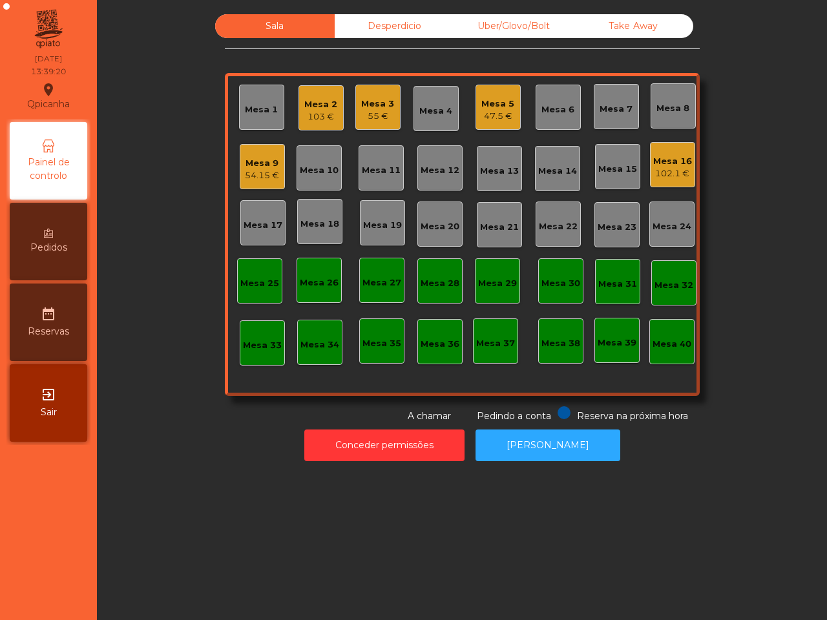
click at [310, 105] on div "Mesa 2" at bounding box center [320, 104] width 33 height 13
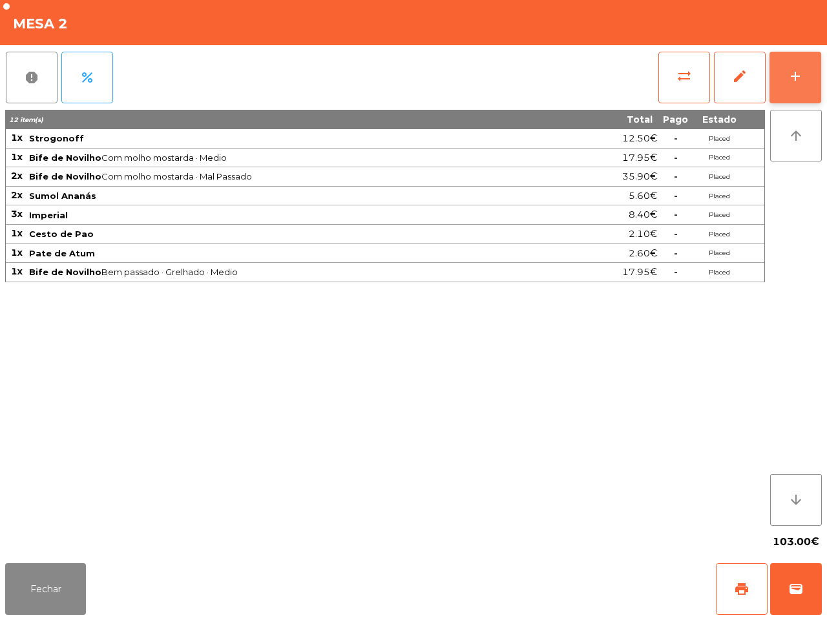
click at [792, 98] on button "add" at bounding box center [795, 78] width 52 height 52
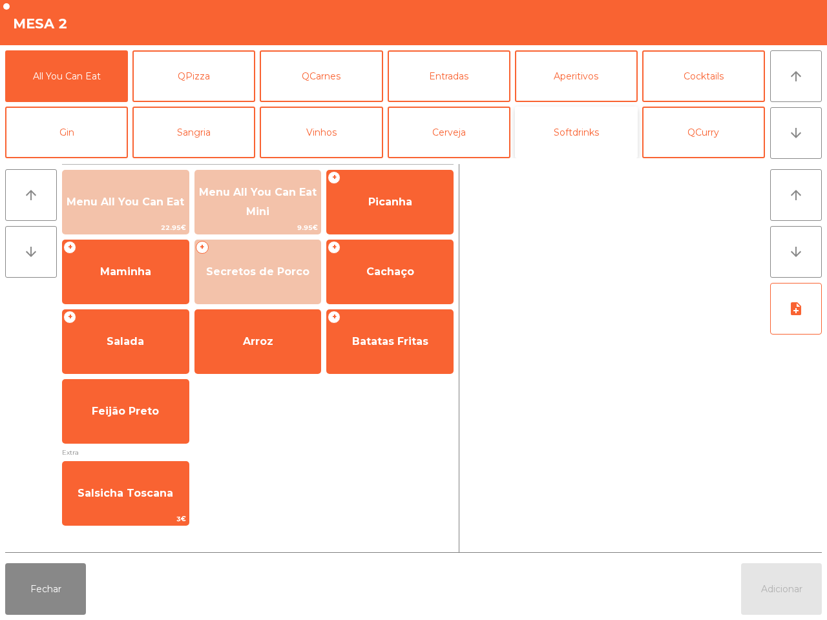
click at [597, 129] on button "Softdrinks" at bounding box center [576, 133] width 123 height 52
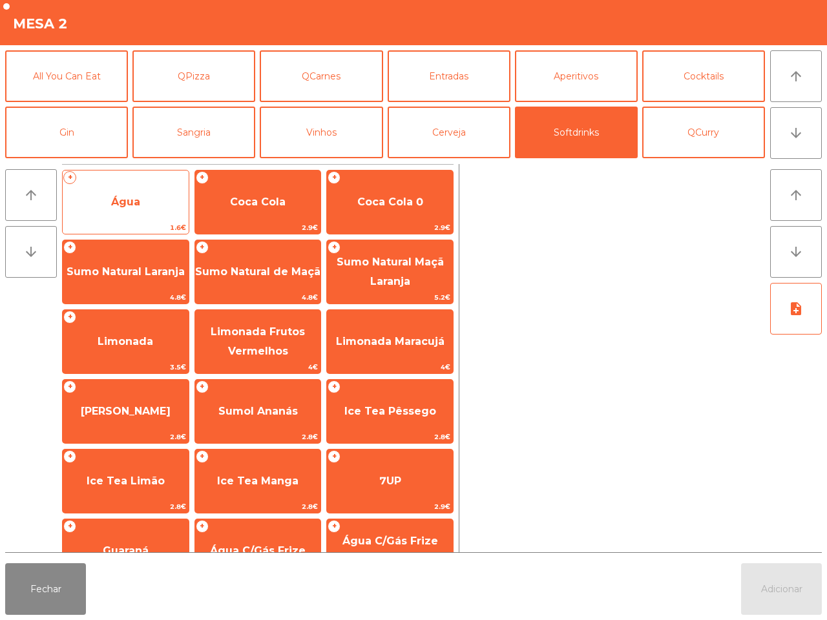
click at [159, 195] on span "Água" at bounding box center [126, 202] width 126 height 35
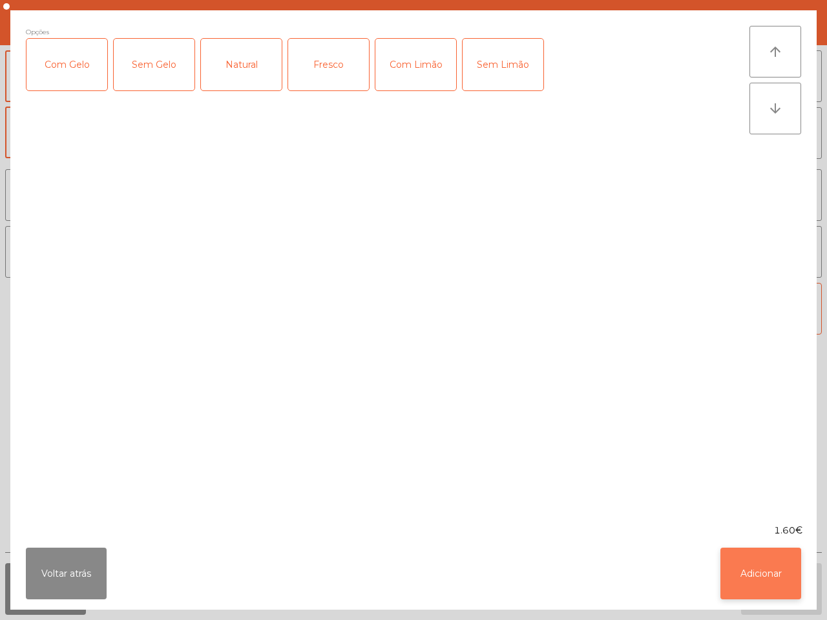
click at [731, 573] on button "Adicionar" at bounding box center [760, 574] width 81 height 52
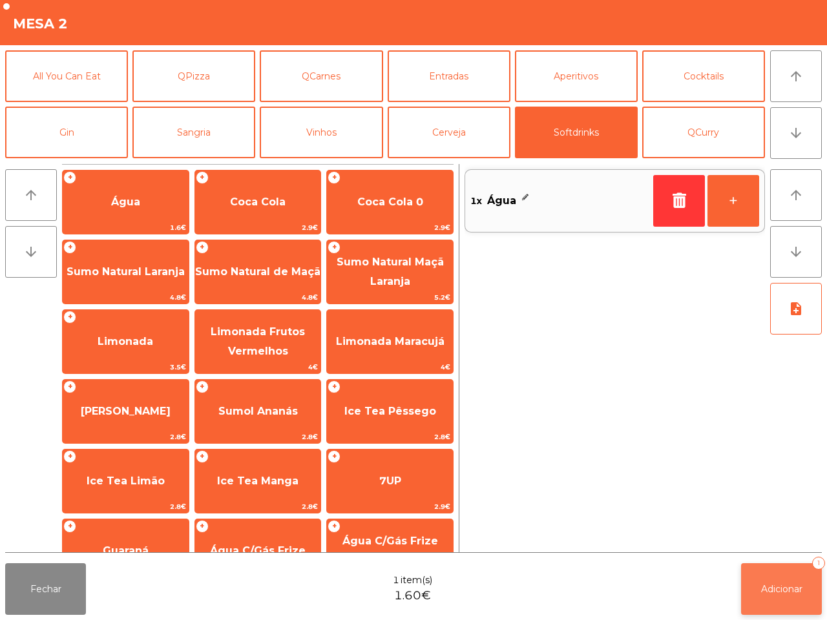
click at [789, 599] on button "Adicionar 1" at bounding box center [781, 589] width 81 height 52
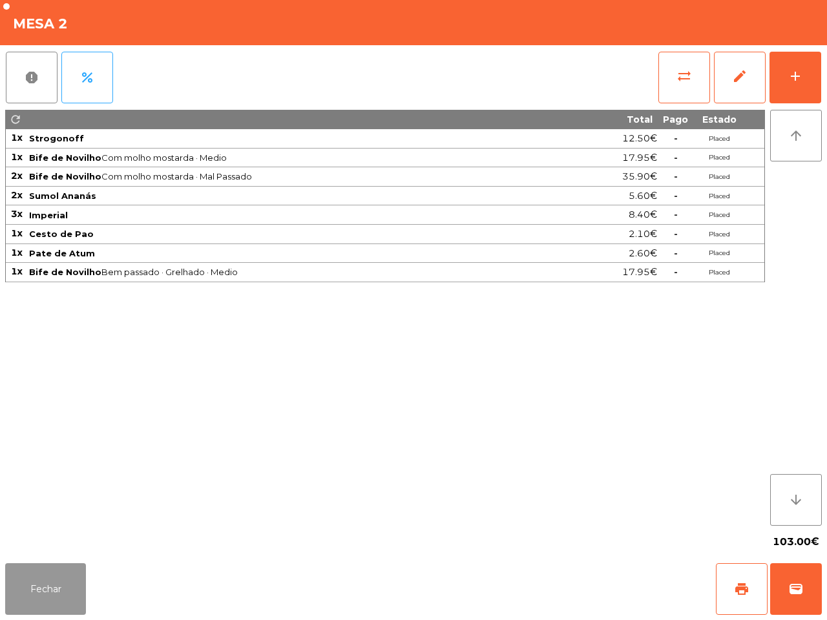
click at [16, 606] on button "Fechar" at bounding box center [45, 589] width 81 height 52
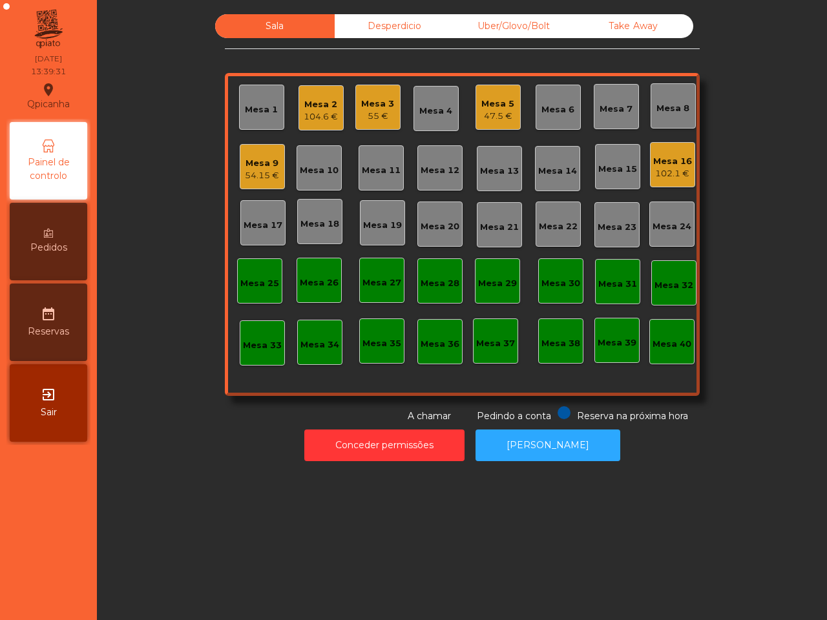
drag, startPoint x: 16, startPoint y: 606, endPoint x: 21, endPoint y: 619, distance: 13.7
click at [36, 619] on nav "Qpicanha location_on [DATE] 13:39:31 Painel de controlo Pedidos date_range Rese…" at bounding box center [48, 310] width 97 height 620
click at [664, 160] on div "Mesa 16" at bounding box center [672, 161] width 39 height 13
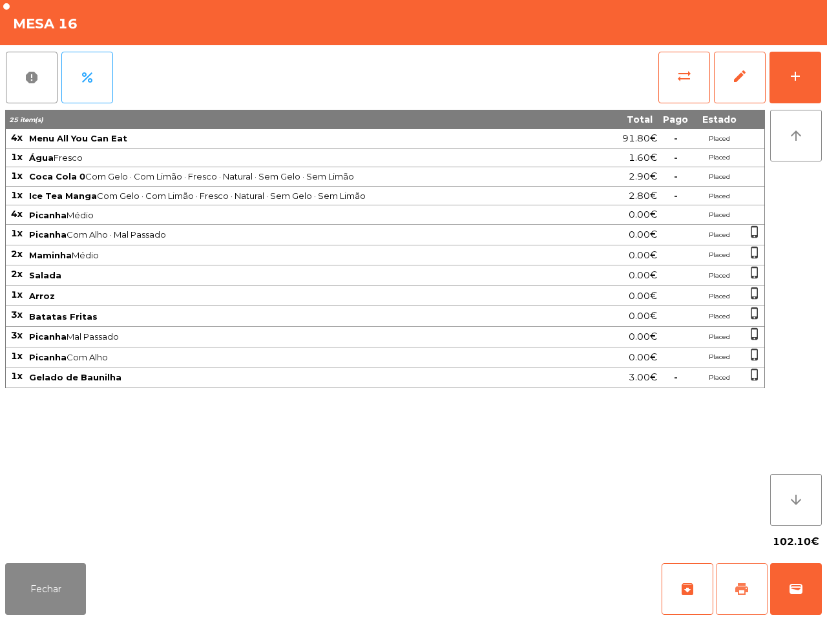
click at [737, 591] on span "print" at bounding box center [742, 589] width 16 height 16
click at [554, 495] on div "25 item(s) Total Pago Estado 4x Menu All You Can Eat 91.80€ - Placed 1x Água Fr…" at bounding box center [385, 318] width 760 height 416
click at [54, 599] on button "Fechar" at bounding box center [45, 589] width 81 height 52
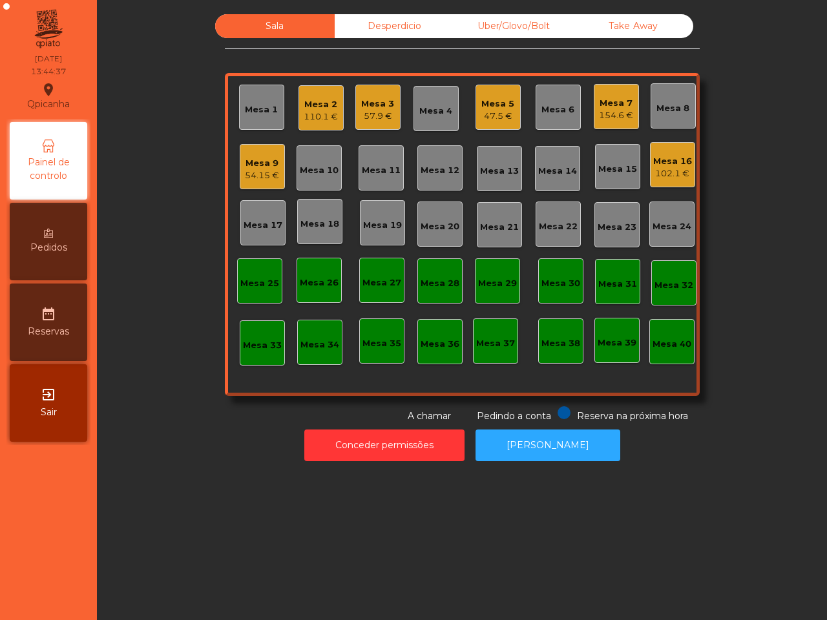
click at [610, 101] on div "Mesa 7" at bounding box center [616, 103] width 34 height 13
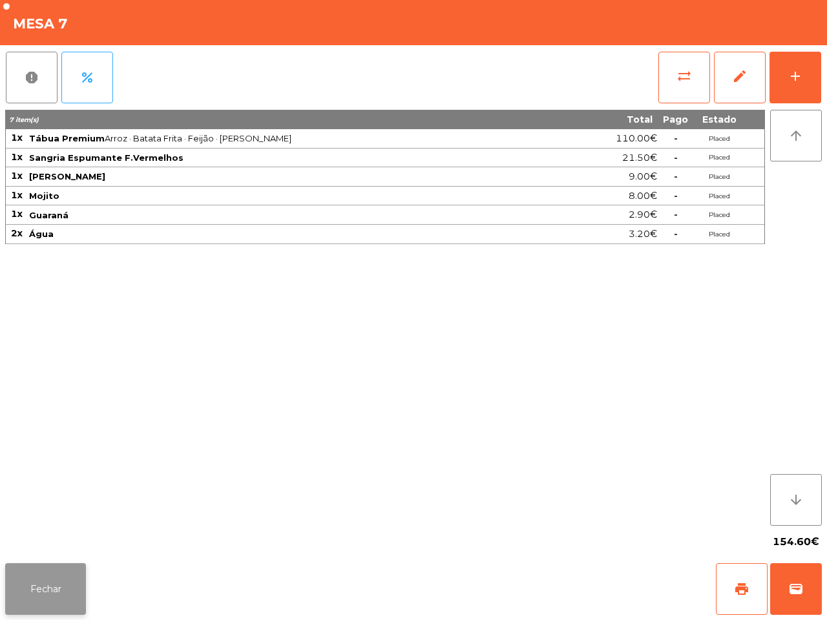
click at [76, 570] on button "Fechar" at bounding box center [45, 589] width 81 height 52
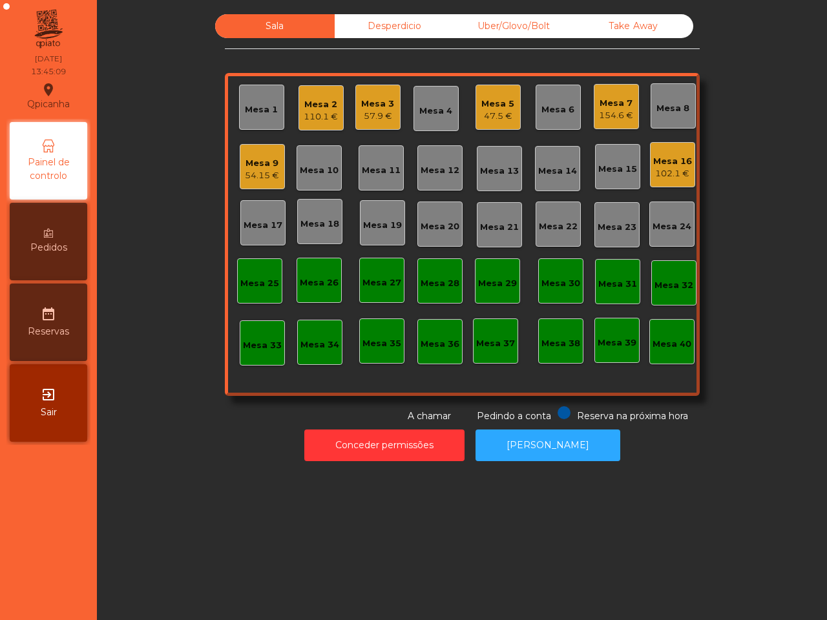
click at [260, 287] on div "Mesa 25" at bounding box center [259, 283] width 39 height 13
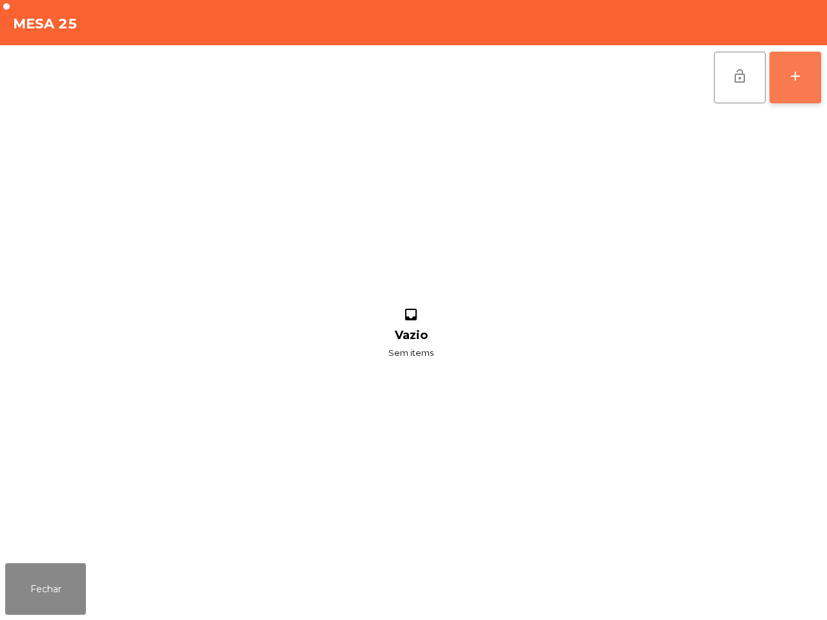
click at [789, 59] on button "add" at bounding box center [795, 78] width 52 height 52
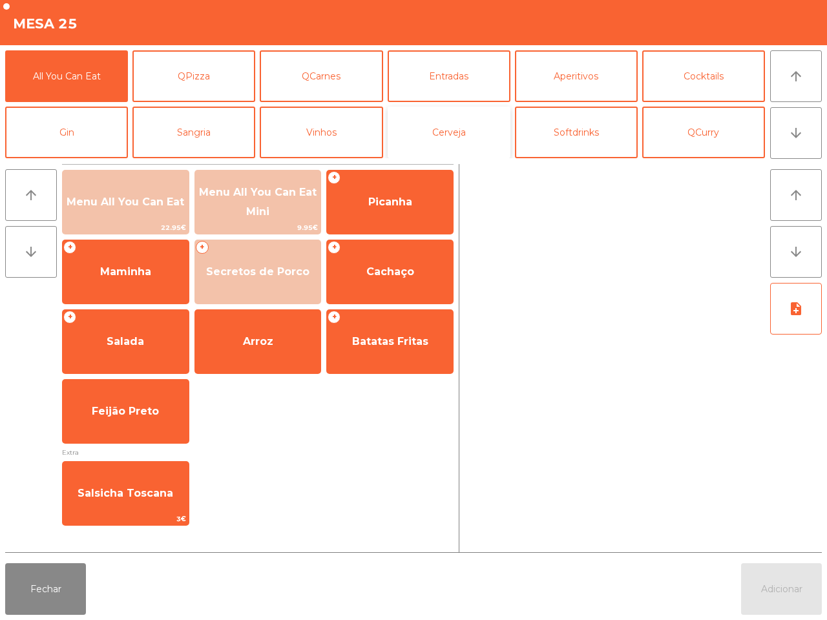
click at [444, 136] on button "Cerveja" at bounding box center [449, 133] width 123 height 52
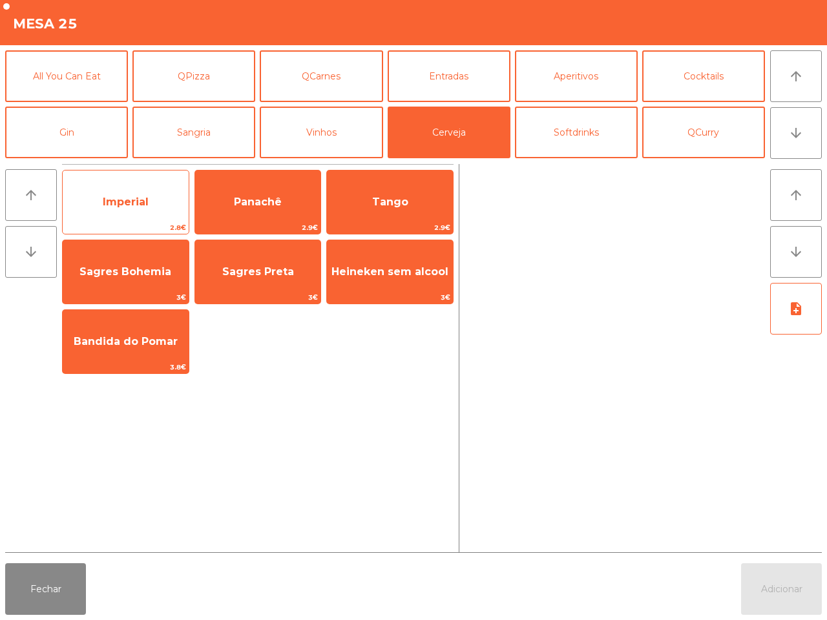
click at [173, 201] on span "Imperial" at bounding box center [126, 202] width 126 height 35
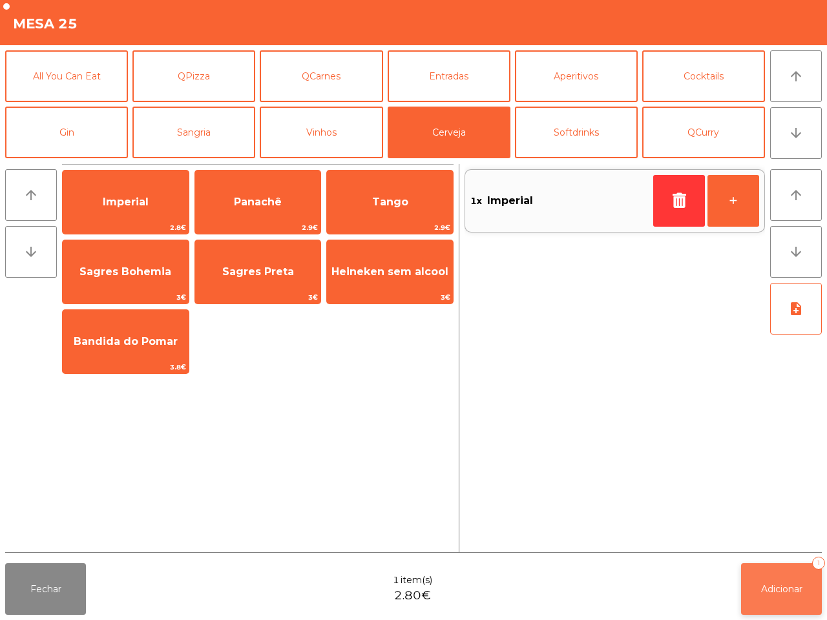
click at [775, 590] on span "Adicionar" at bounding box center [781, 589] width 41 height 12
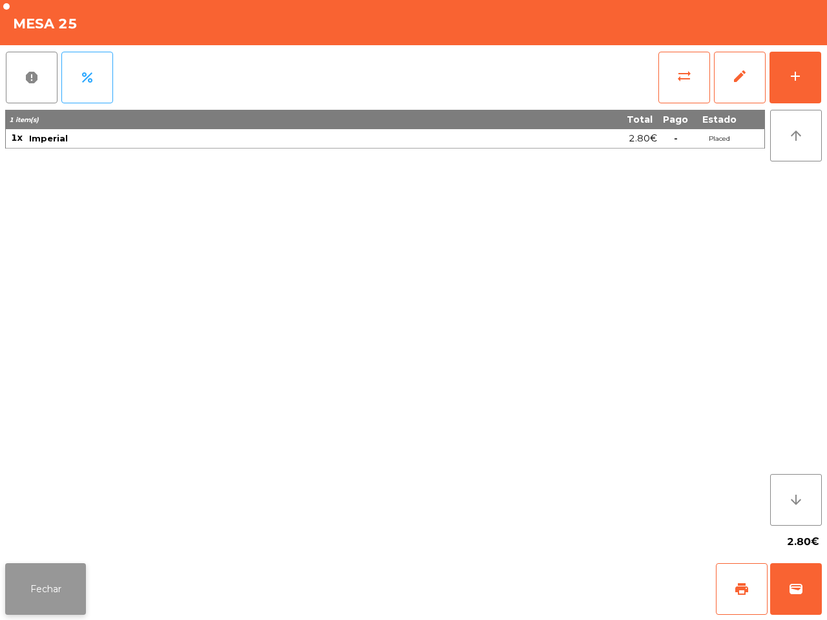
click at [40, 592] on button "Fechar" at bounding box center [45, 589] width 81 height 52
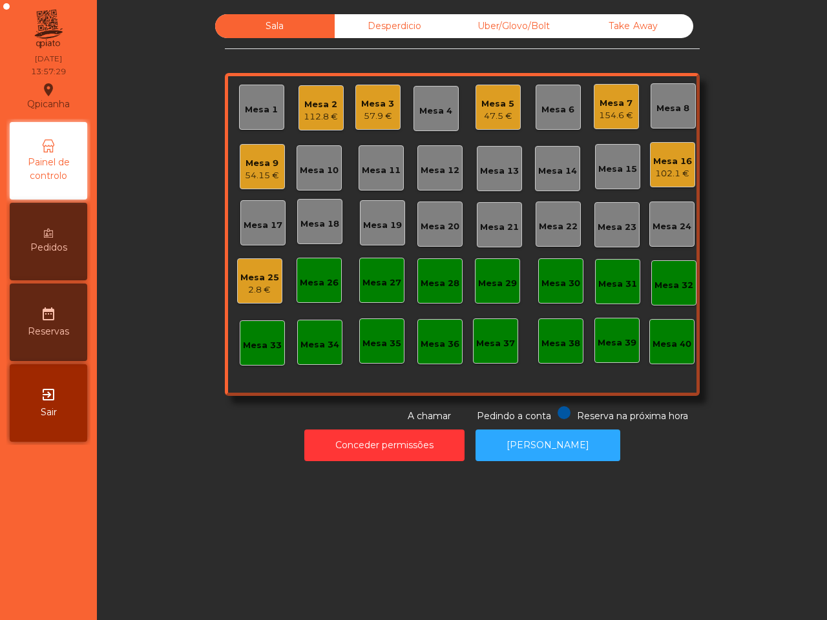
click at [318, 120] on div "112.8 €" at bounding box center [321, 116] width 34 height 13
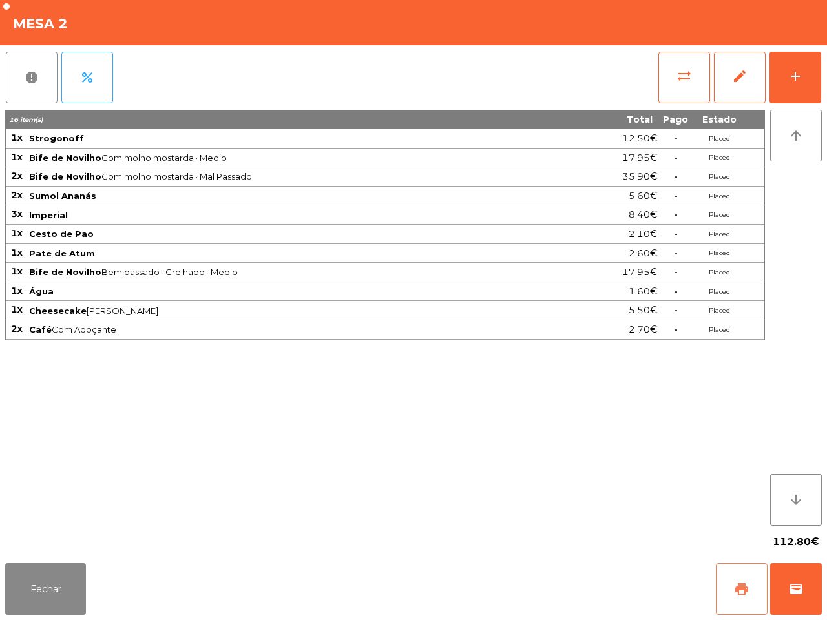
click at [729, 575] on button "print" at bounding box center [742, 589] width 52 height 52
click at [60, 582] on button "Fechar" at bounding box center [45, 589] width 81 height 52
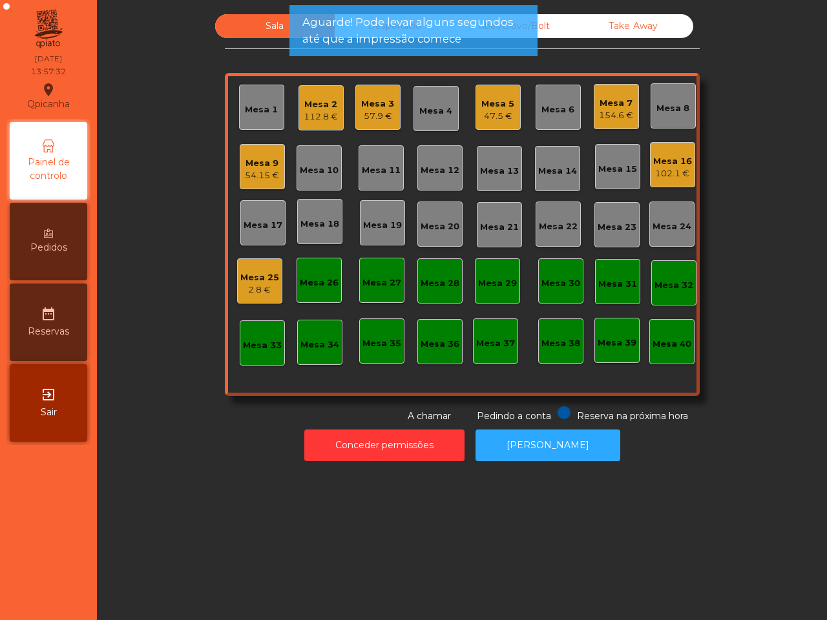
click at [675, 163] on div "Mesa 16" at bounding box center [672, 161] width 39 height 13
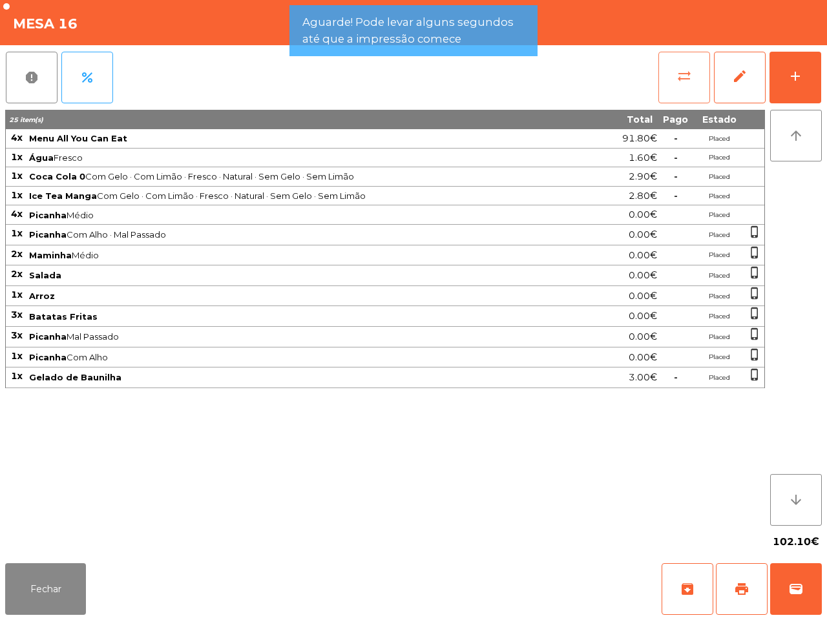
click at [677, 85] on button "sync_alt" at bounding box center [684, 78] width 52 height 52
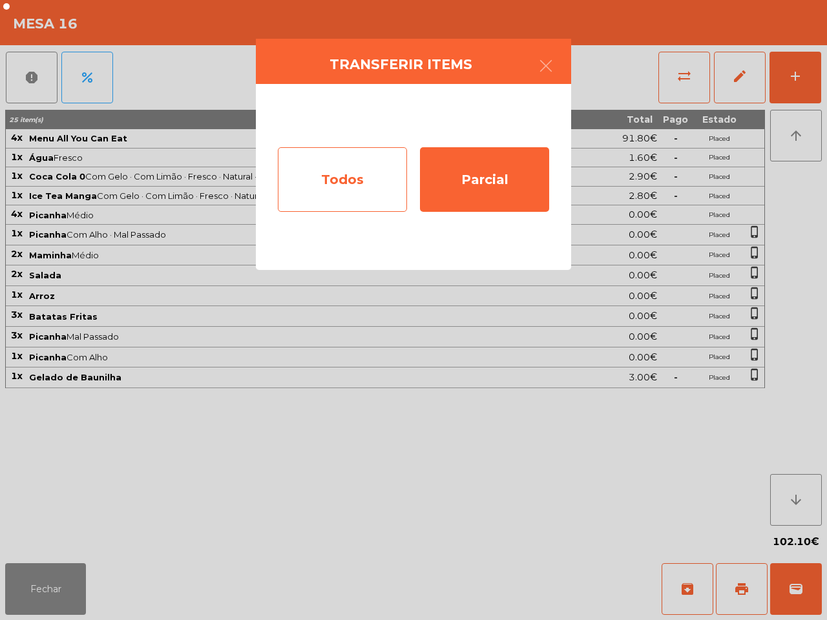
click at [360, 170] on div "Todos" at bounding box center [342, 179] width 129 height 65
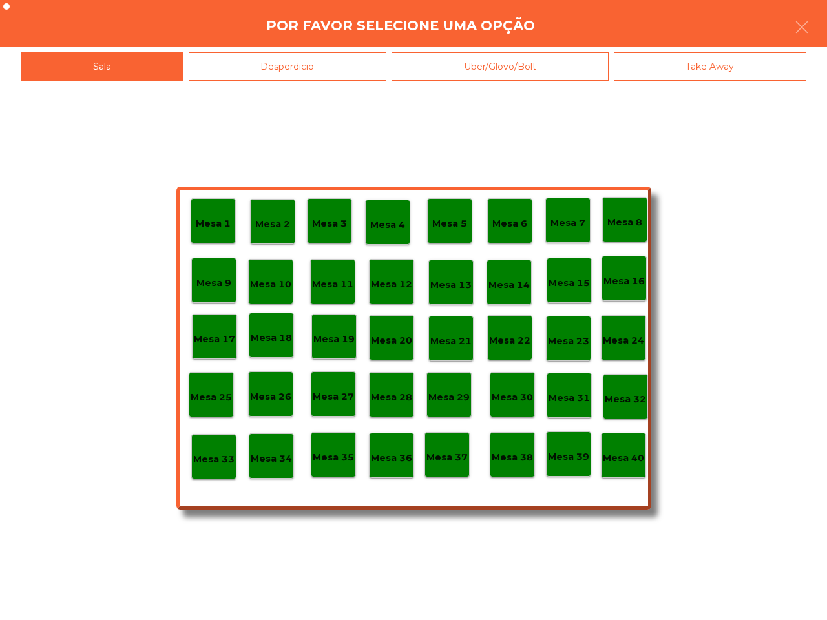
click at [625, 452] on p "Mesa 40" at bounding box center [623, 458] width 41 height 15
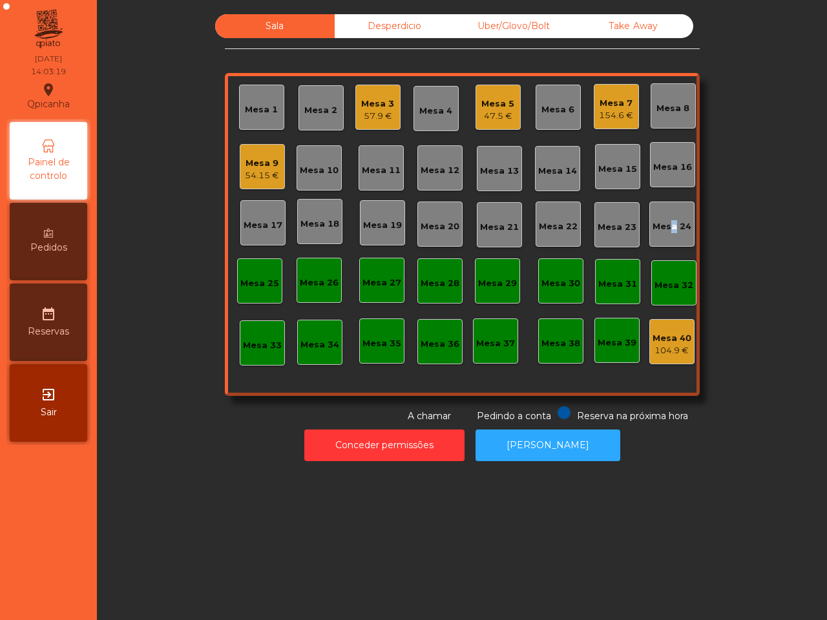
drag, startPoint x: 659, startPoint y: 204, endPoint x: 610, endPoint y: 176, distance: 56.2
click at [654, 200] on div "Mesa 1 Mesa 2 Mesa 3 57.9 € Mesa 4 Mesa 5 47.5 € Mesa 6 Mesa 7 154.6 € Mesa 8 M…" at bounding box center [462, 234] width 475 height 323
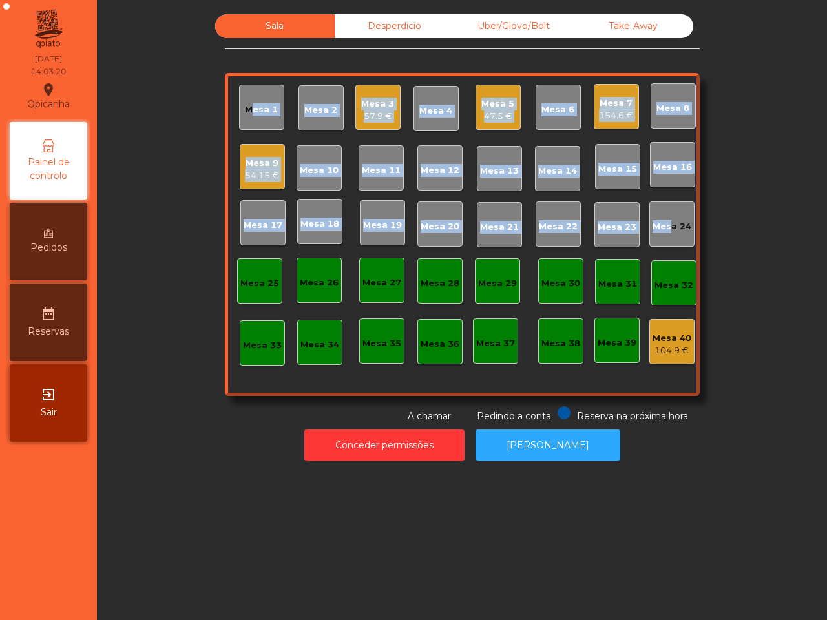
click at [362, 109] on div "Mesa 3" at bounding box center [377, 104] width 33 height 13
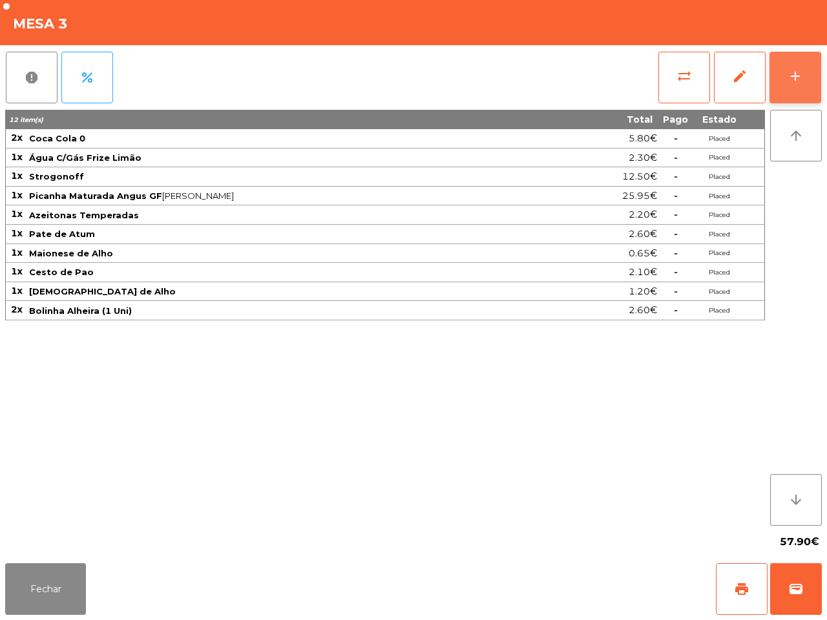
click at [799, 84] on button "add" at bounding box center [795, 78] width 52 height 52
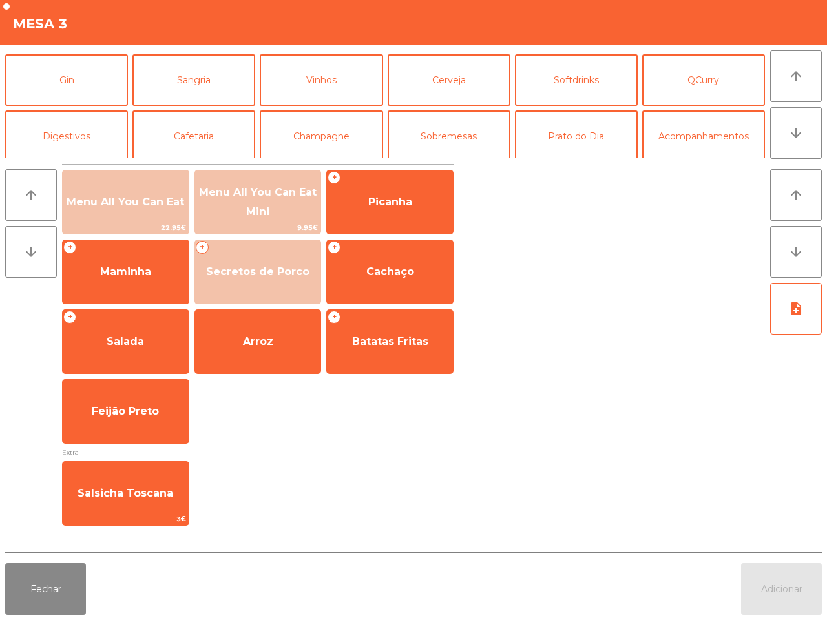
scroll to position [81, 0]
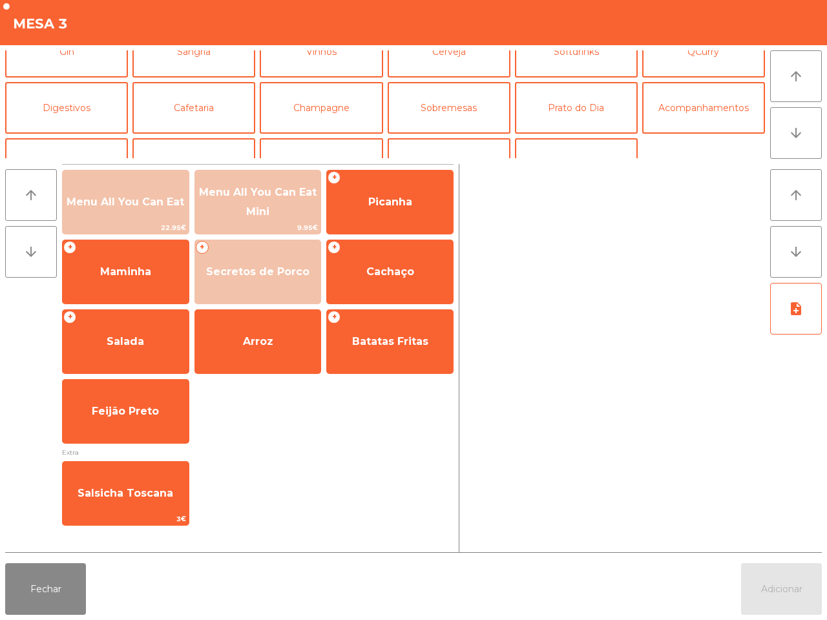
click at [227, 136] on div "All You Can Eat QPizza QCarnes Entradas Aperitivos Cocktails Gin Sangria Vinhos…" at bounding box center [385, 104] width 760 height 108
click at [226, 121] on button "Cafetaria" at bounding box center [193, 108] width 123 height 52
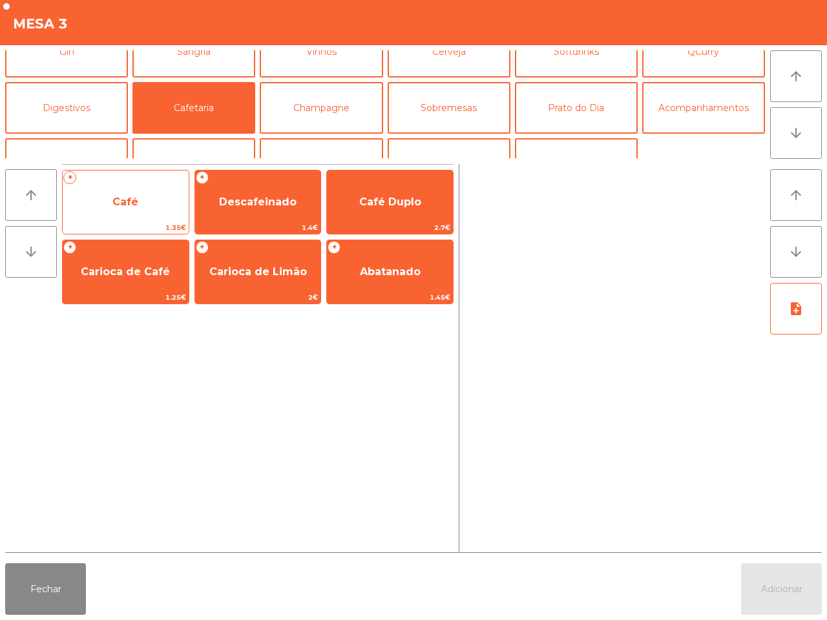
click at [169, 211] on span "Café" at bounding box center [126, 202] width 126 height 35
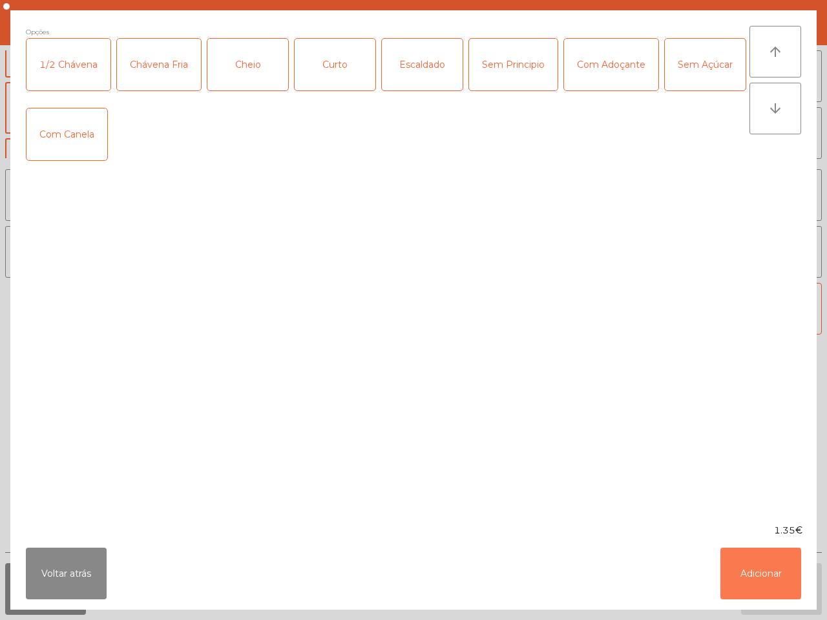
click at [749, 573] on button "Adicionar" at bounding box center [760, 574] width 81 height 52
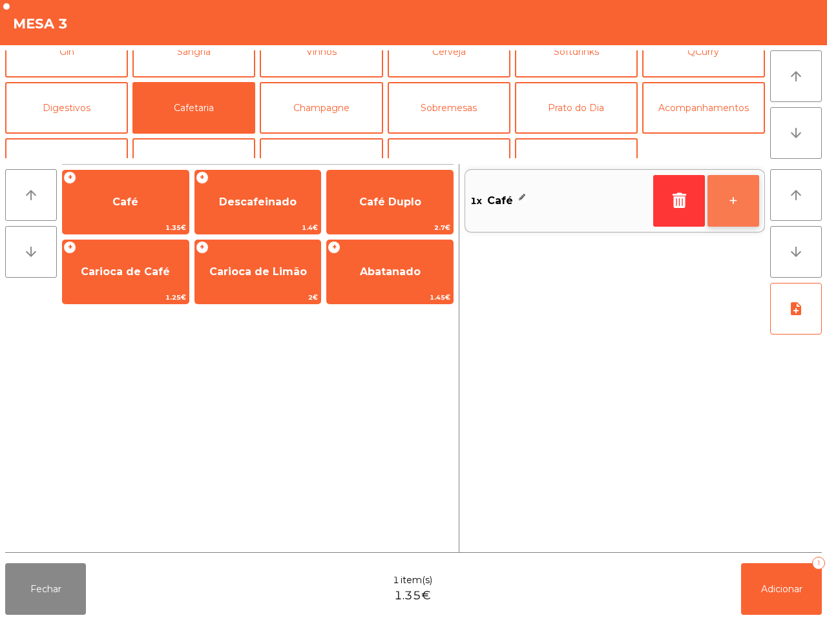
click at [722, 194] on button "+" at bounding box center [733, 201] width 52 height 52
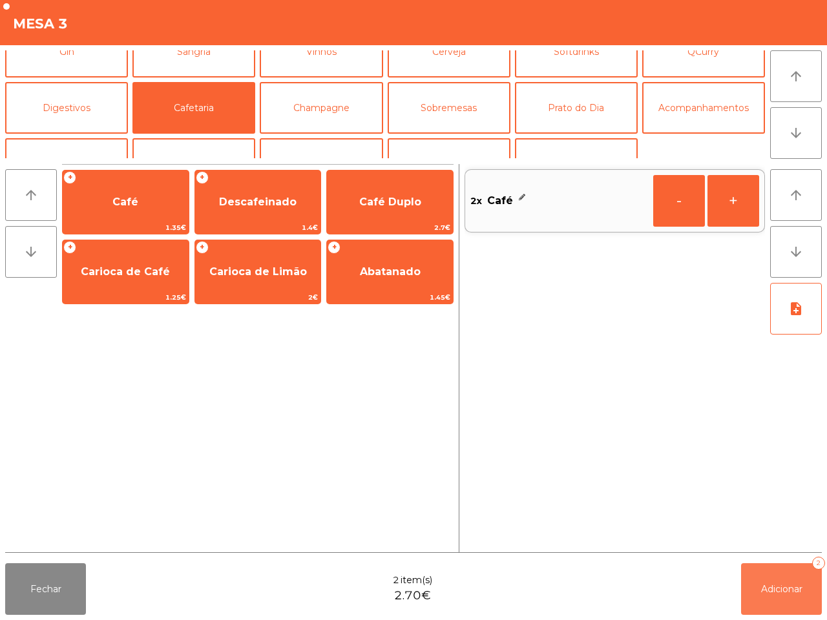
click at [777, 592] on span "Adicionar" at bounding box center [781, 589] width 41 height 12
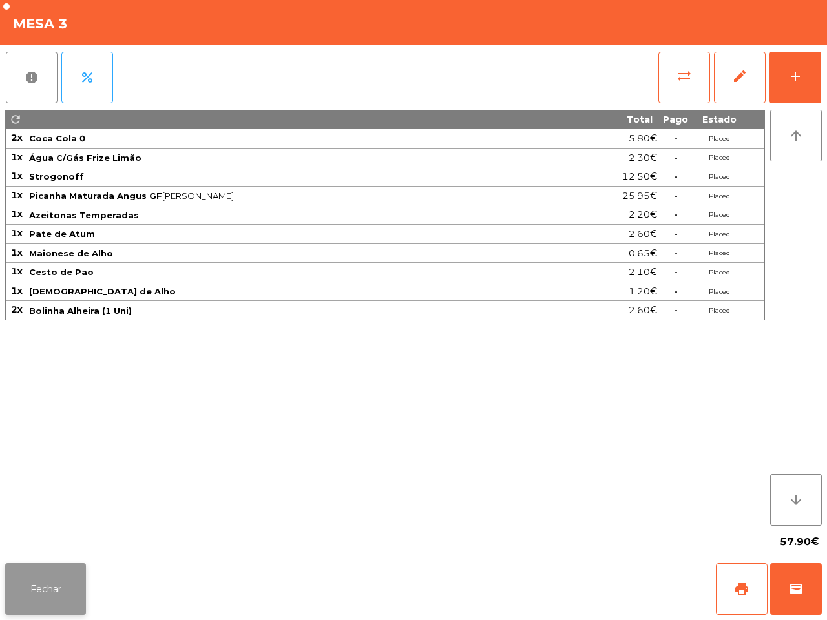
click at [76, 594] on button "Fechar" at bounding box center [45, 589] width 81 height 52
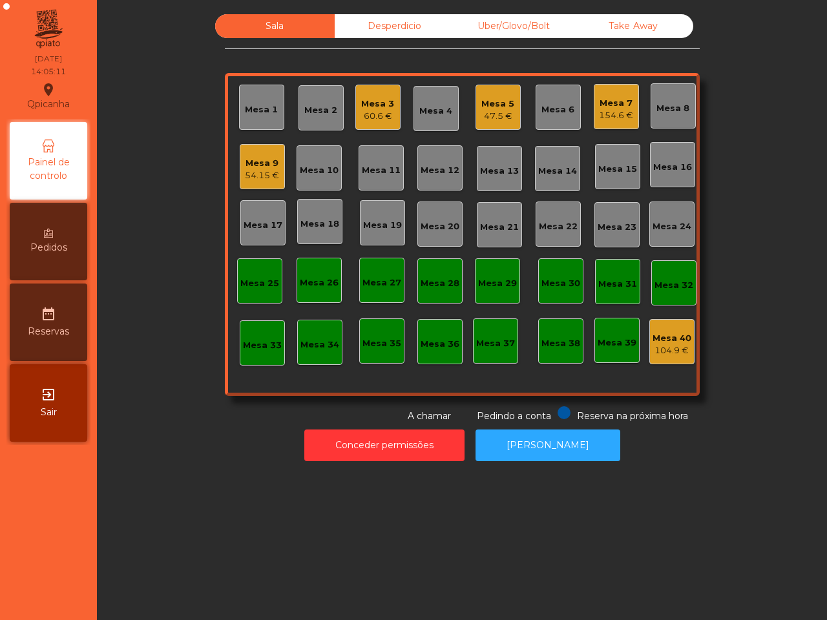
click at [118, 501] on div "Sala Desperdicio Uber/Glovo/Bolt Take Away Mesa 1 Mesa 2 Mesa 3 60.6 € Mesa 4 M…" at bounding box center [462, 310] width 730 height 620
click at [389, 114] on div "Mesa 3 60.6 €" at bounding box center [377, 107] width 45 height 45
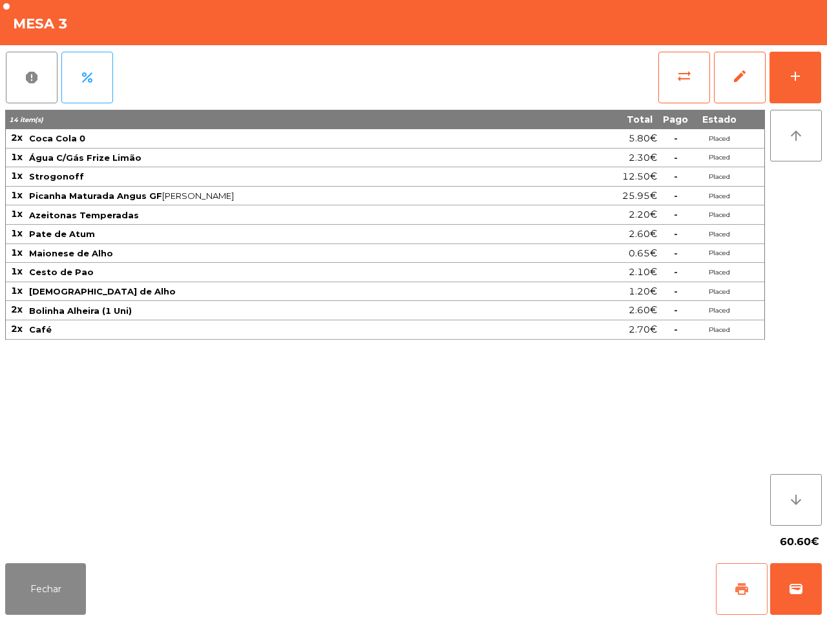
click at [734, 576] on button "print" at bounding box center [742, 589] width 52 height 52
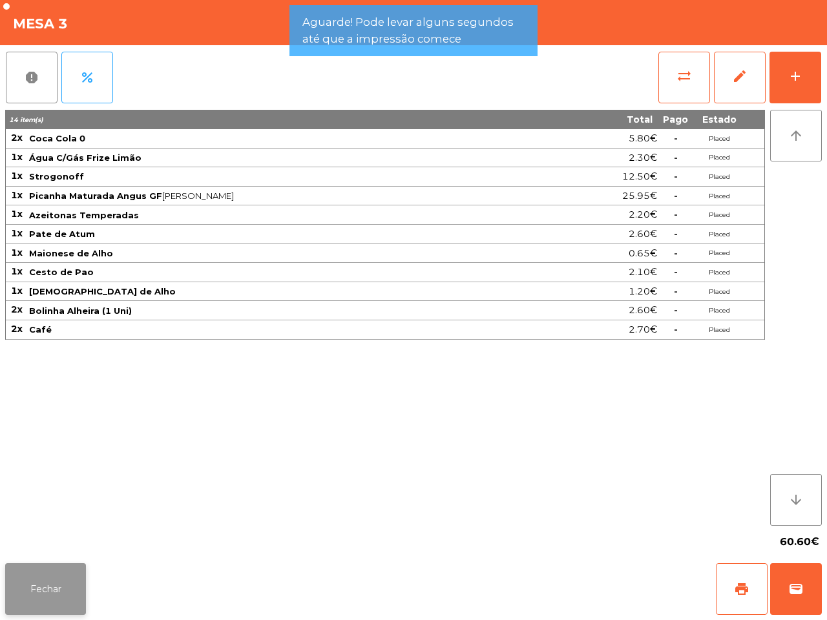
click at [21, 601] on button "Fechar" at bounding box center [45, 589] width 81 height 52
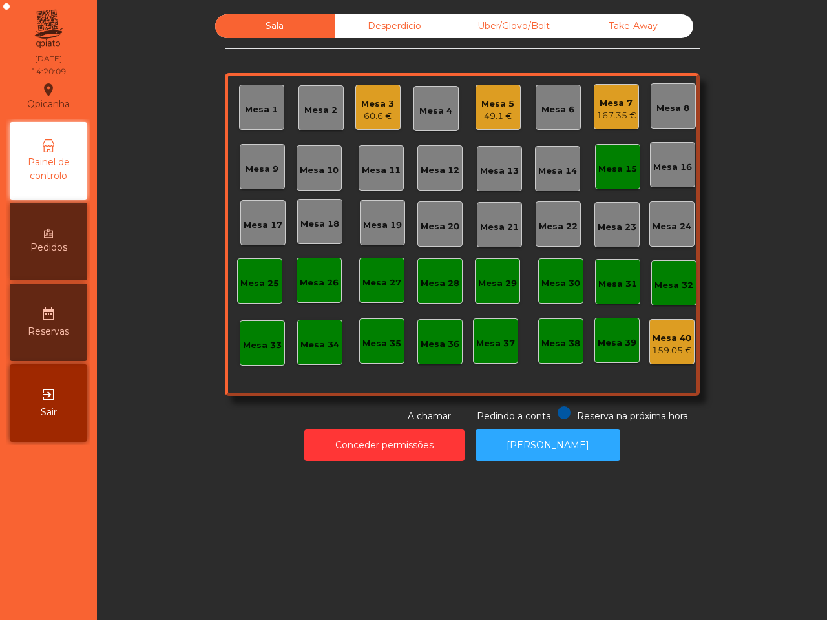
click at [398, 26] on div "Desperdicio" at bounding box center [394, 26] width 119 height 24
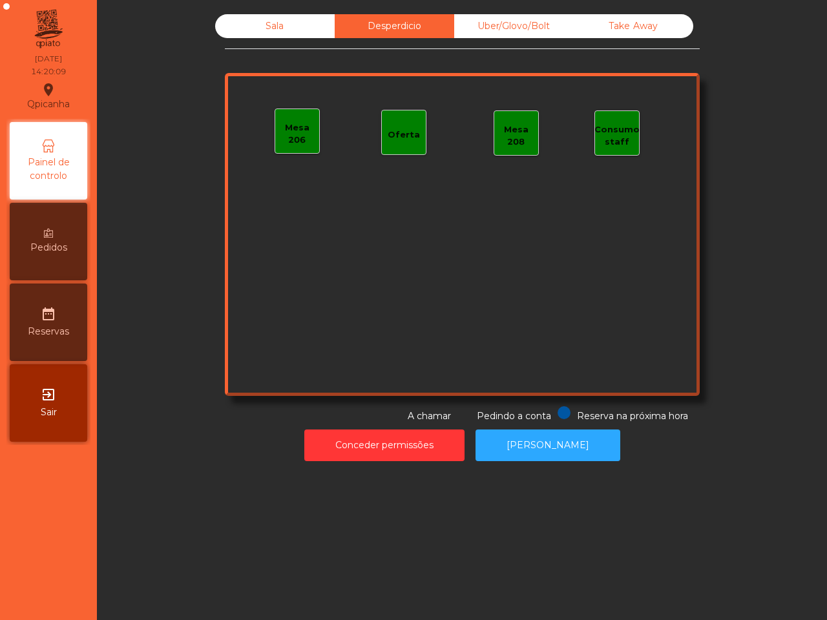
click at [278, 32] on div "Sala" at bounding box center [274, 26] width 119 height 24
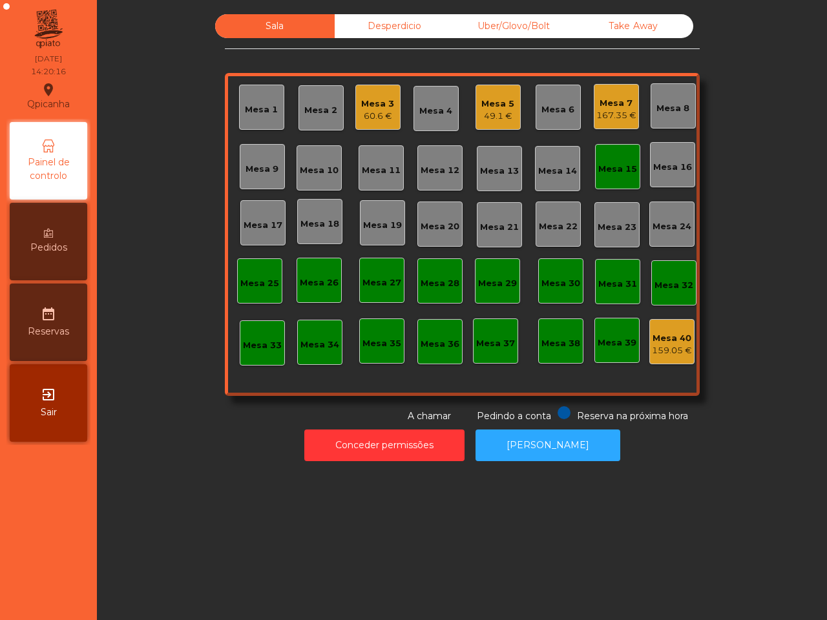
click at [598, 163] on div "Mesa 15" at bounding box center [617, 169] width 39 height 13
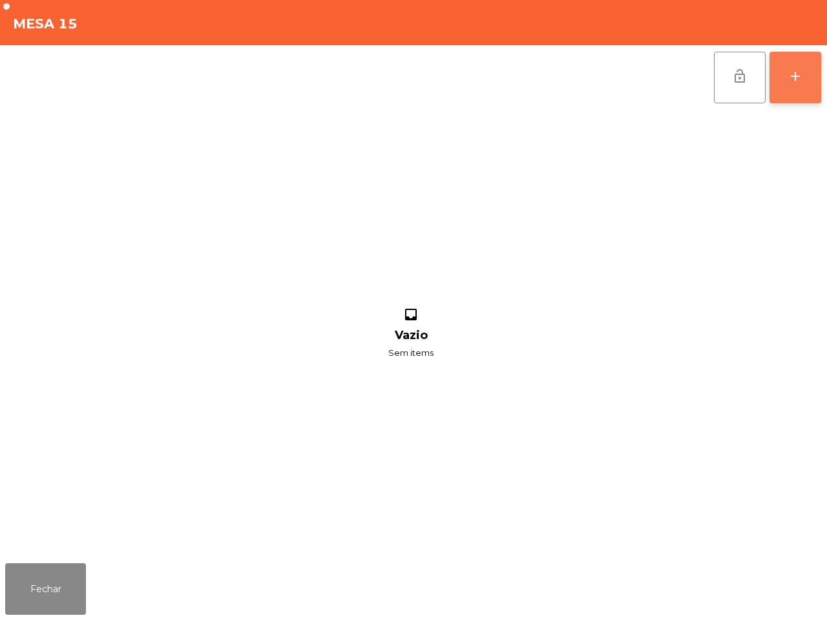
click at [794, 78] on div "add" at bounding box center [795, 76] width 16 height 16
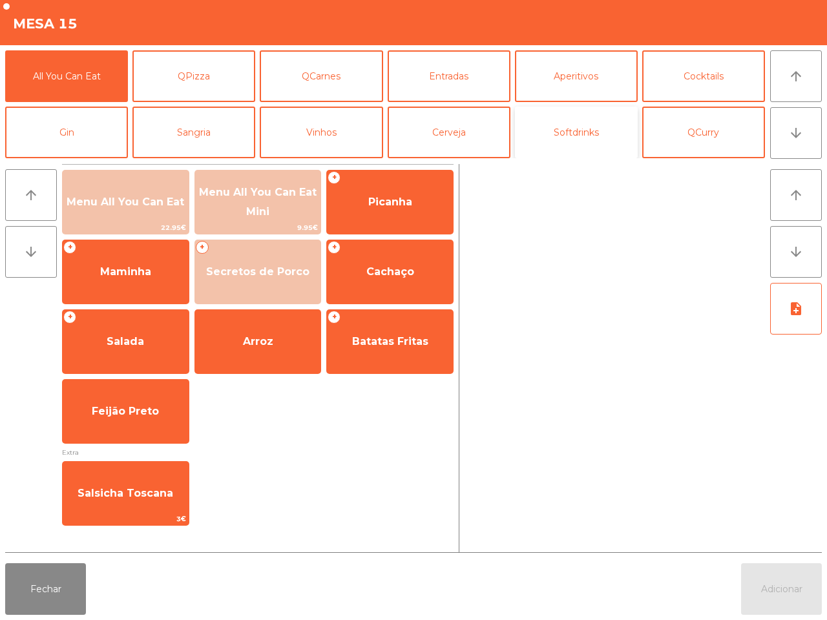
click at [601, 140] on button "Softdrinks" at bounding box center [576, 133] width 123 height 52
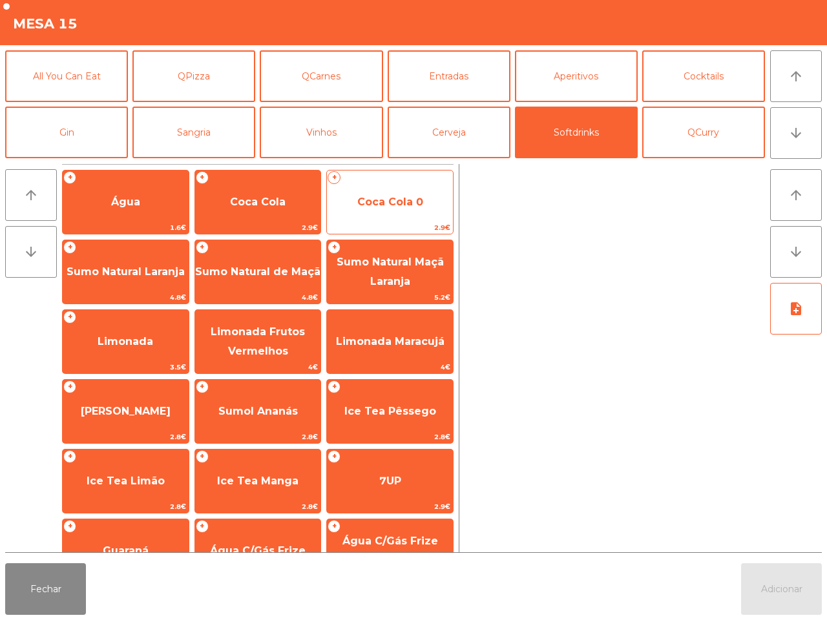
click at [411, 207] on span "Coca Cola 0" at bounding box center [390, 202] width 66 height 12
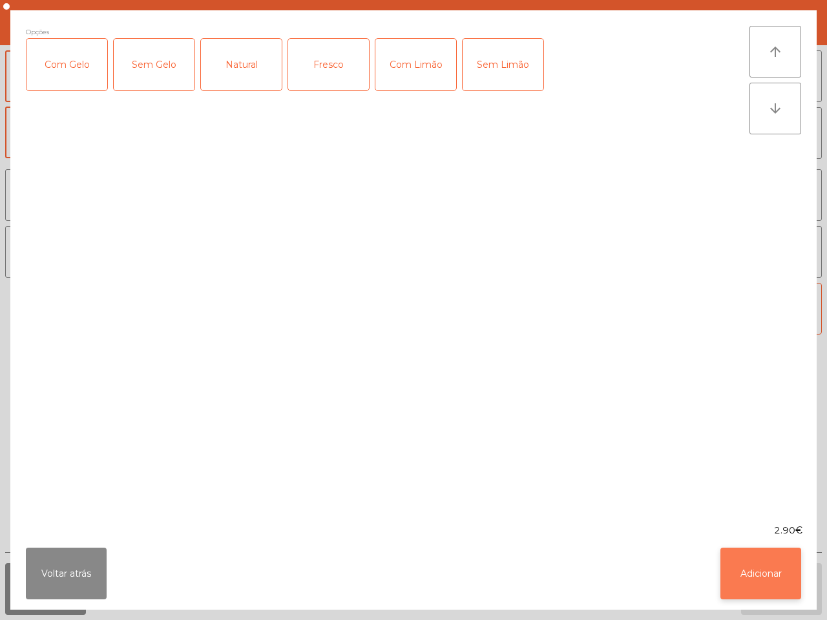
click at [769, 577] on button "Adicionar" at bounding box center [760, 574] width 81 height 52
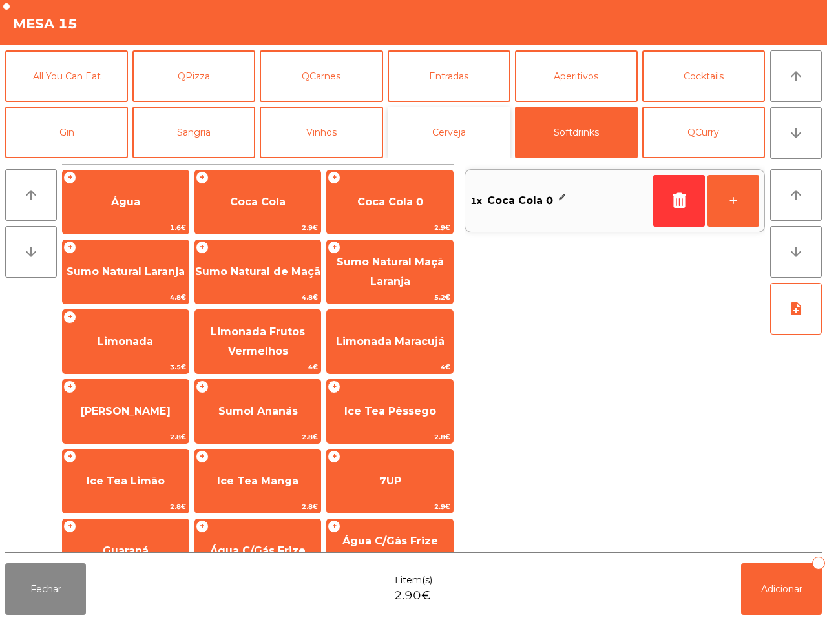
click at [430, 134] on button "Cerveja" at bounding box center [449, 133] width 123 height 52
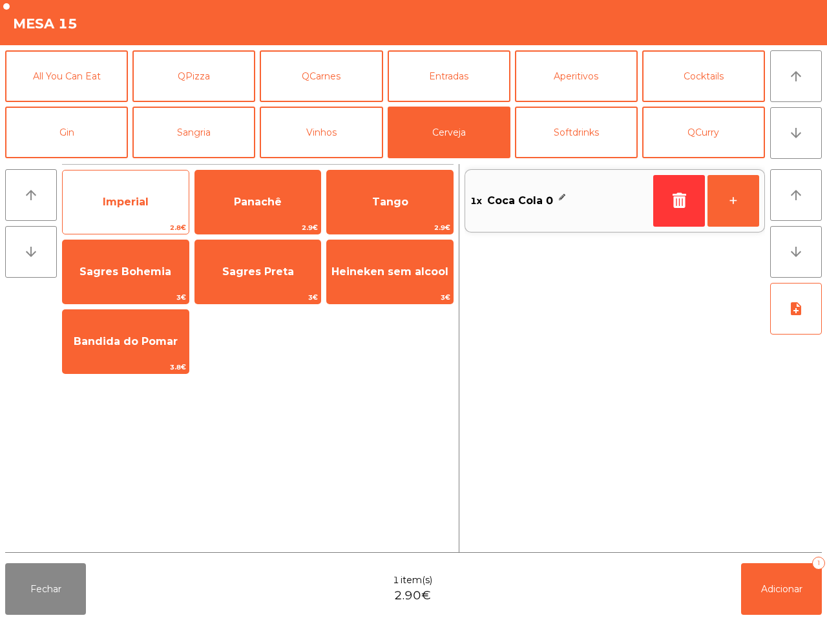
click at [156, 202] on span "Imperial" at bounding box center [126, 202] width 126 height 35
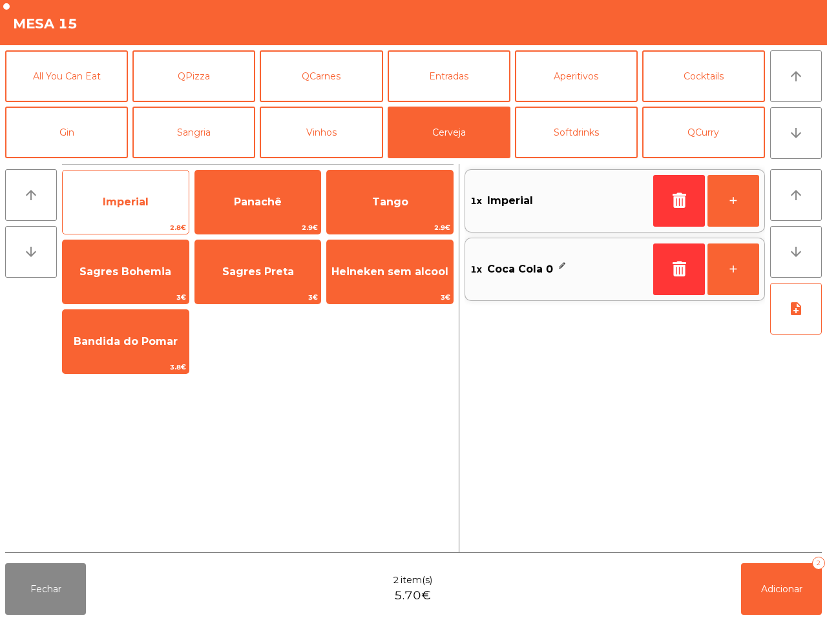
click at [156, 202] on span "Imperial" at bounding box center [126, 202] width 126 height 35
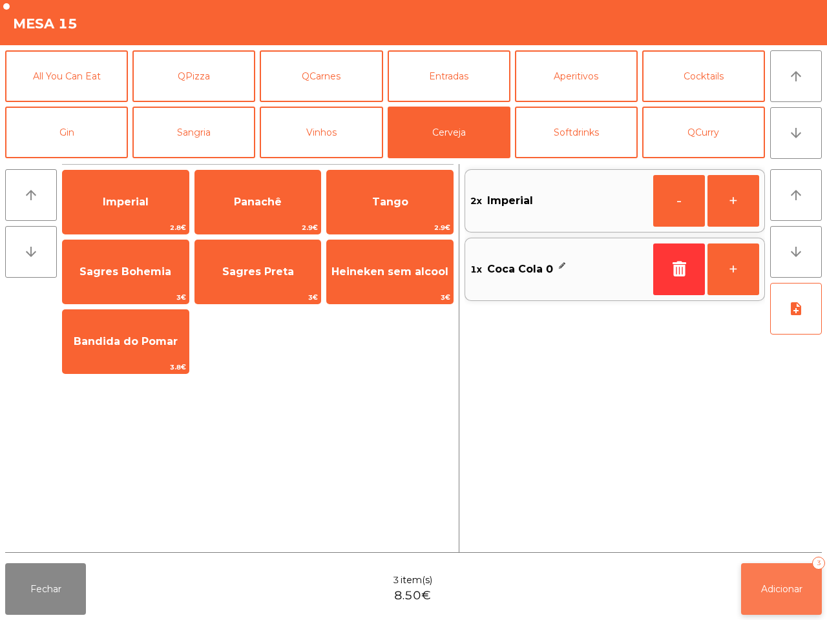
click at [762, 579] on button "Adicionar 3" at bounding box center [781, 589] width 81 height 52
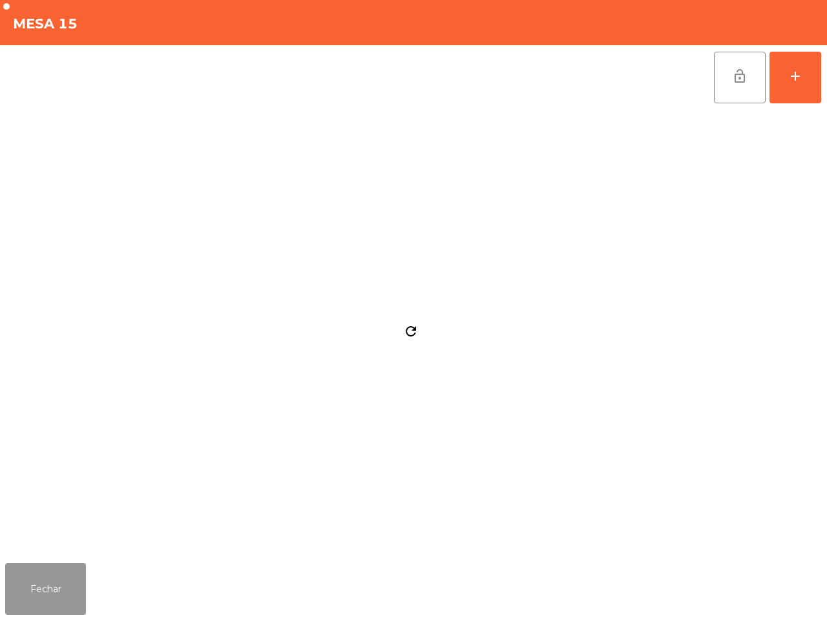
click at [76, 577] on button "Fechar" at bounding box center [45, 589] width 81 height 52
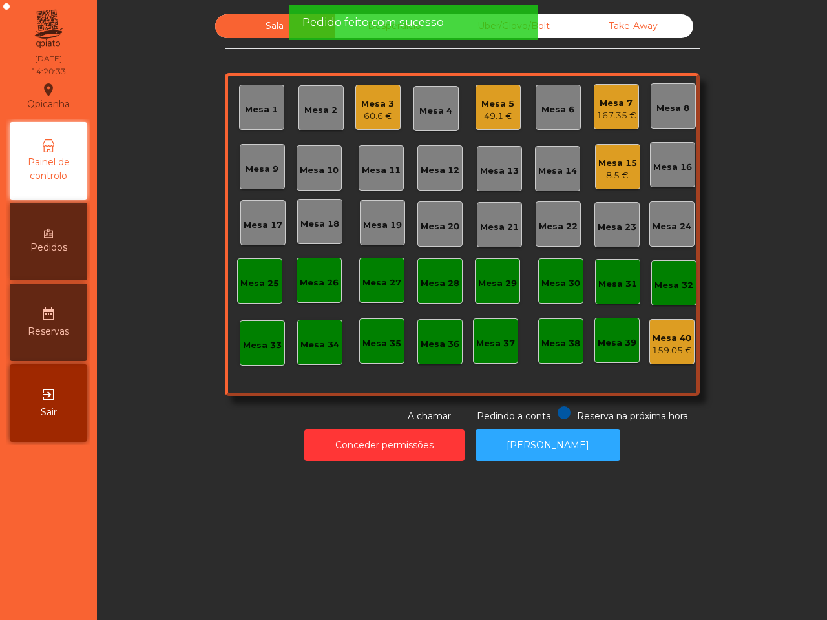
click at [663, 173] on div "Mesa 16" at bounding box center [672, 167] width 39 height 13
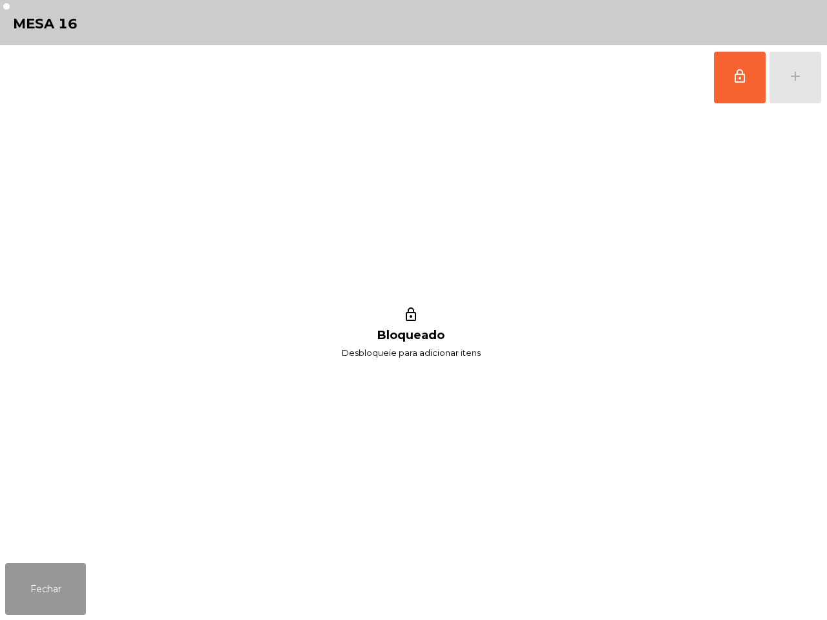
click at [52, 579] on button "Fechar" at bounding box center [45, 589] width 81 height 52
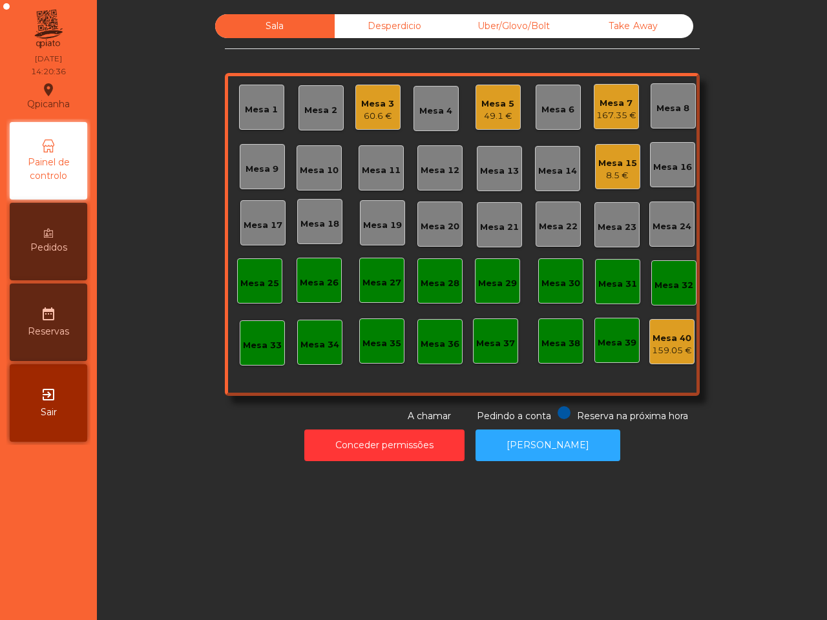
click at [612, 178] on div "8.5 €" at bounding box center [617, 175] width 39 height 13
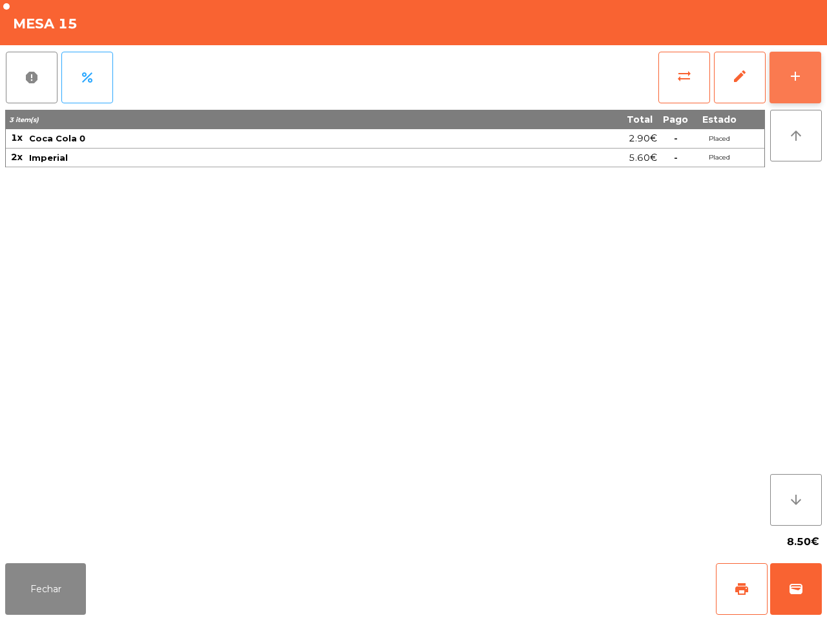
click at [807, 84] on button "add" at bounding box center [795, 78] width 52 height 52
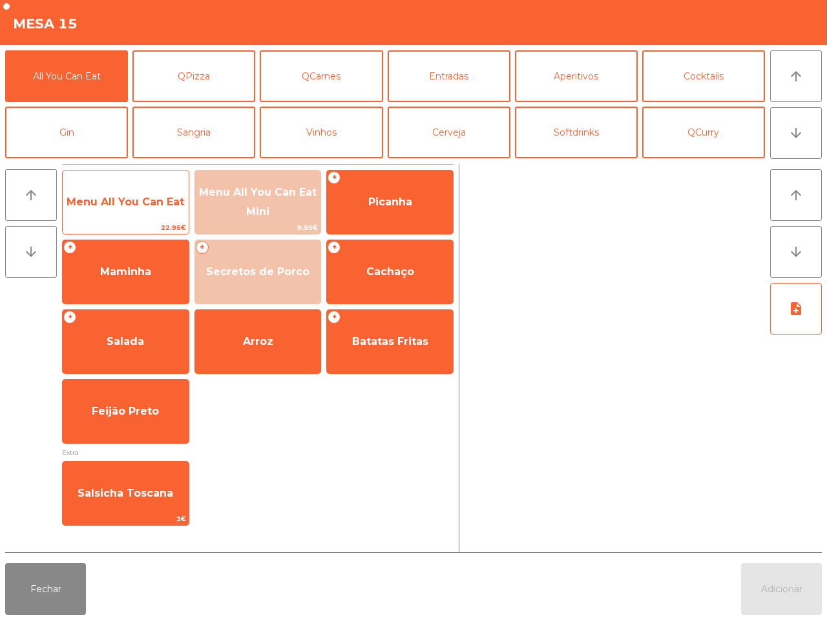
click at [131, 211] on span "Menu All You Can Eat" at bounding box center [126, 202] width 126 height 35
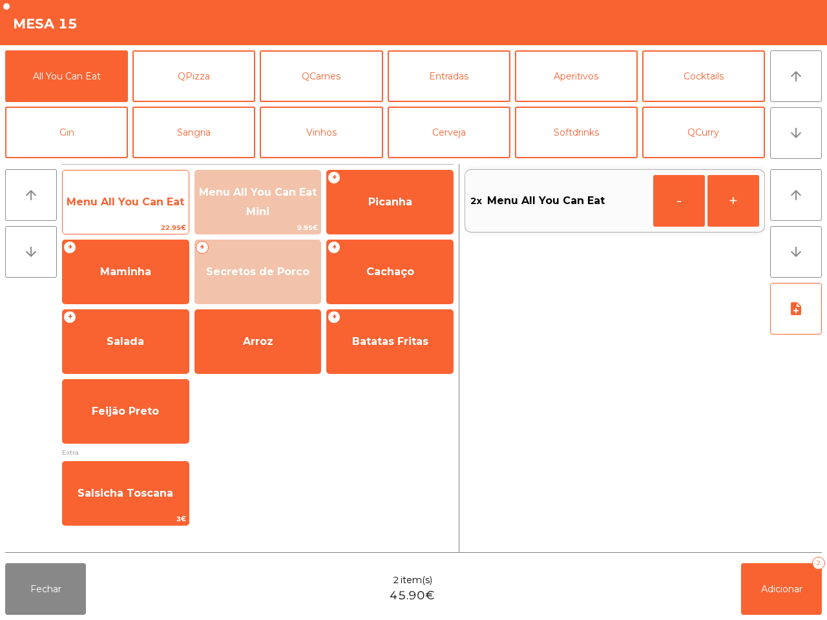
click at [152, 214] on span "Menu All You Can Eat" at bounding box center [126, 202] width 126 height 35
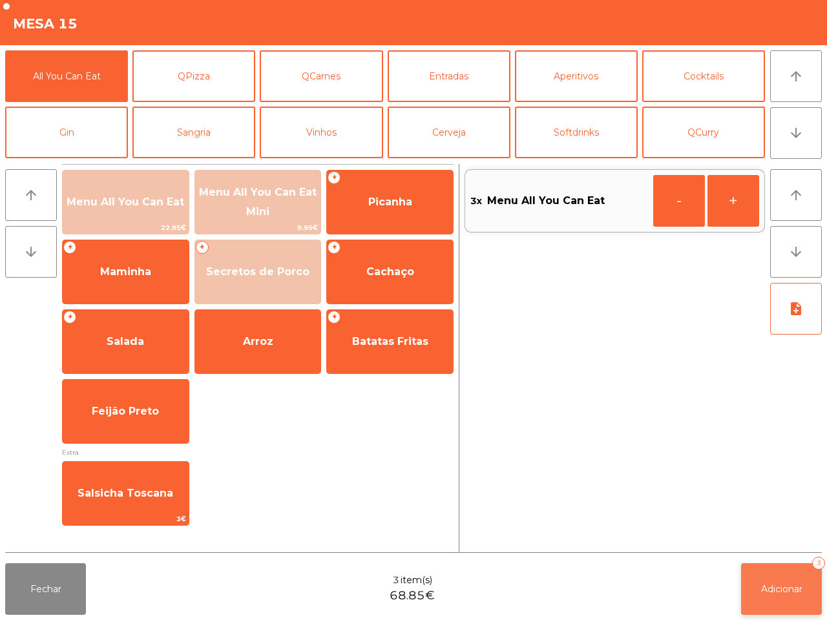
click at [802, 589] on span "Adicionar" at bounding box center [781, 589] width 41 height 12
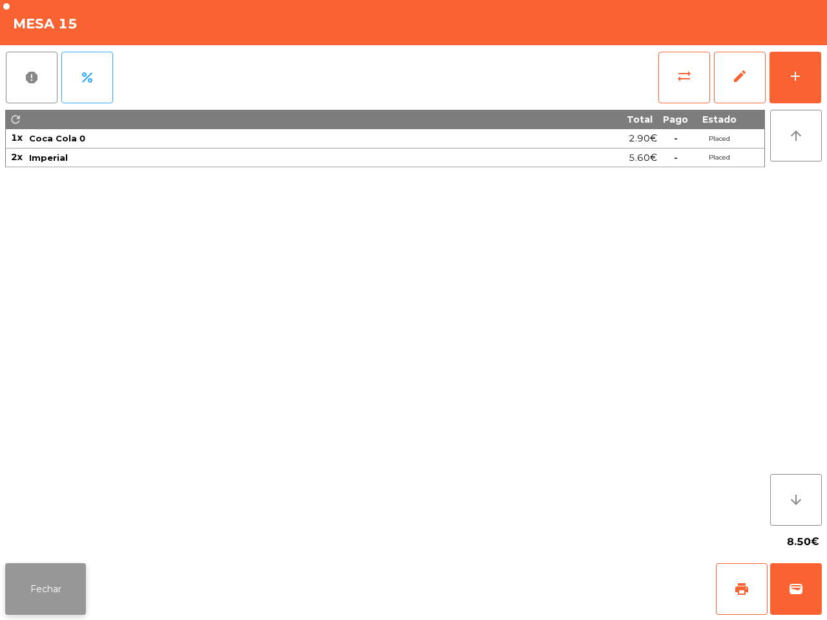
click at [63, 588] on button "Fechar" at bounding box center [45, 589] width 81 height 52
